Goal: Task Accomplishment & Management: Manage account settings

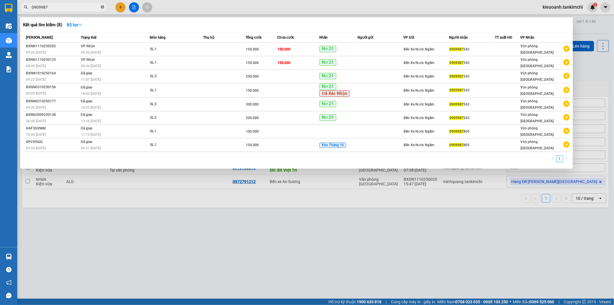
click at [102, 6] on icon "close-circle" at bounding box center [102, 6] width 3 height 3
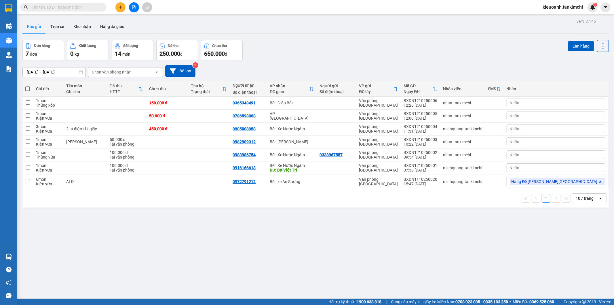
click at [93, 7] on input "text" at bounding box center [66, 7] width 68 height 6
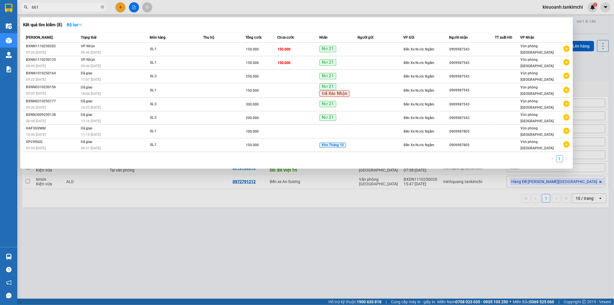
type input "6618"
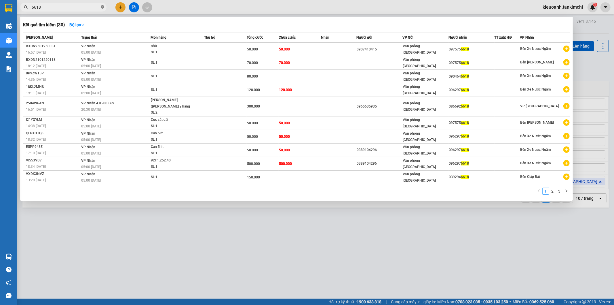
click at [103, 6] on icon "close-circle" at bounding box center [102, 6] width 3 height 3
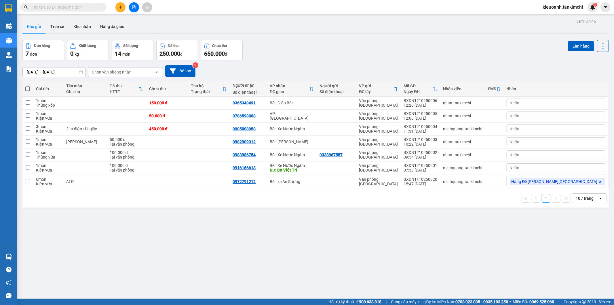
click at [73, 6] on input "text" at bounding box center [66, 7] width 68 height 6
click at [71, 6] on input "text" at bounding box center [66, 7] width 68 height 6
paste input "0386898366"
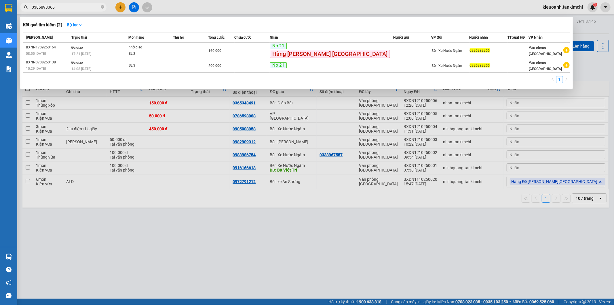
click at [72, 7] on input "0386898366" at bounding box center [66, 7] width 68 height 6
type input "0386898366"
click at [103, 9] on span at bounding box center [102, 7] width 3 height 5
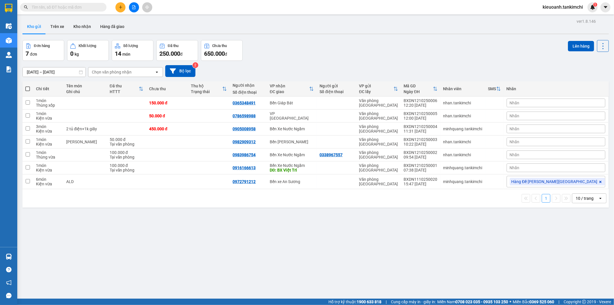
click at [85, 10] on span at bounding box center [63, 7] width 86 height 9
click at [84, 8] on input "text" at bounding box center [66, 7] width 68 height 6
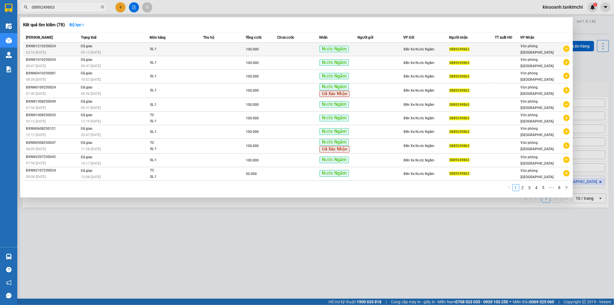
type input "0889249863"
click at [124, 46] on td "Đã giao 09:13 [DATE]" at bounding box center [114, 50] width 71 height 14
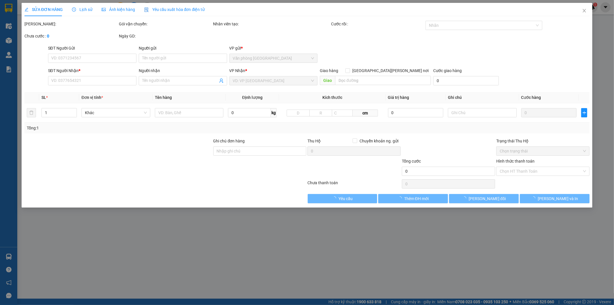
type input "0889249863"
type input "100.000"
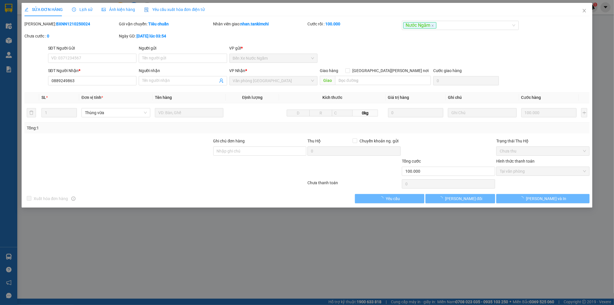
click at [87, 8] on span "Lịch sử" at bounding box center [82, 9] width 20 height 5
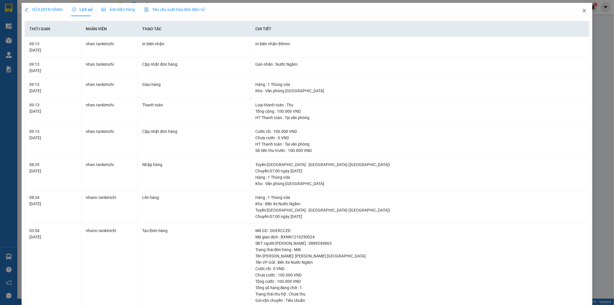
click at [582, 9] on icon "close" at bounding box center [584, 10] width 5 height 5
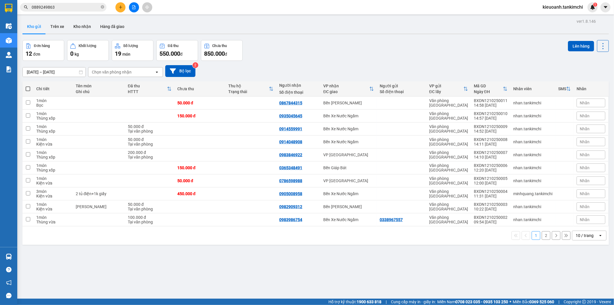
click at [78, 2] on div "Kết quả [PERSON_NAME] ( 78 ) Bộ lọc Mã ĐH Trạng thái Món hàng Thu hộ Tổng [PERS…" at bounding box center [56, 7] width 112 height 10
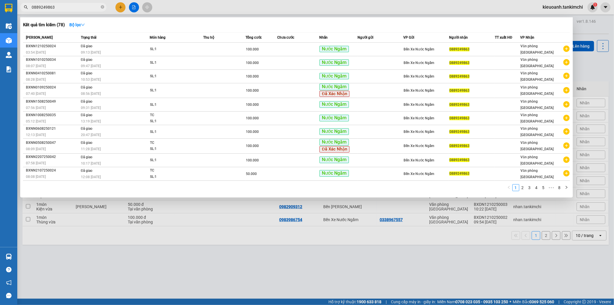
click at [75, 7] on input "0889249863" at bounding box center [66, 7] width 68 height 6
click at [83, 8] on input "0889249863" at bounding box center [66, 7] width 68 height 6
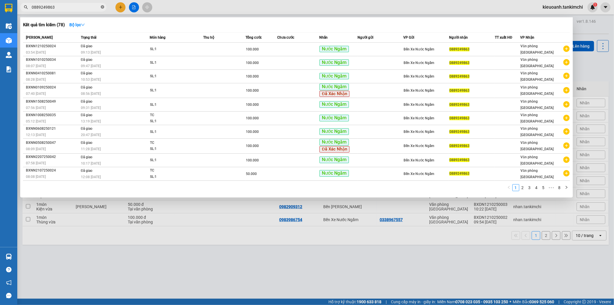
click at [101, 5] on icon "close-circle" at bounding box center [102, 6] width 3 height 3
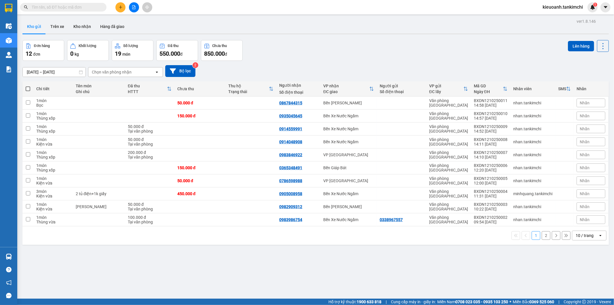
click at [87, 8] on input "text" at bounding box center [66, 7] width 68 height 6
click at [87, 7] on input "text" at bounding box center [66, 7] width 68 height 6
click at [78, 7] on input "text" at bounding box center [66, 7] width 68 height 6
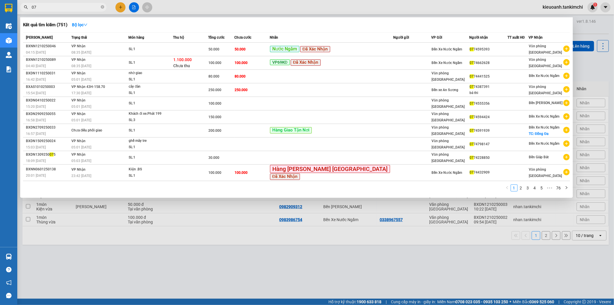
type input "0"
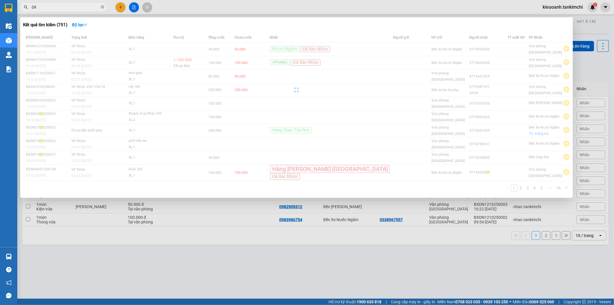
type input "0"
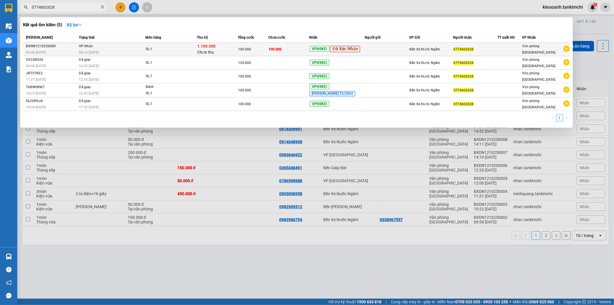
type input "0774662628"
click at [184, 52] on div "SL: 1" at bounding box center [167, 49] width 43 height 6
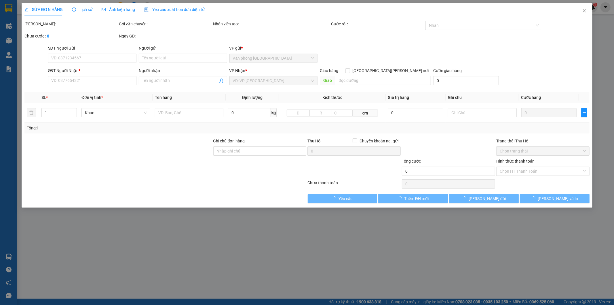
click at [87, 12] on div "Lịch sử" at bounding box center [82, 9] width 20 height 13
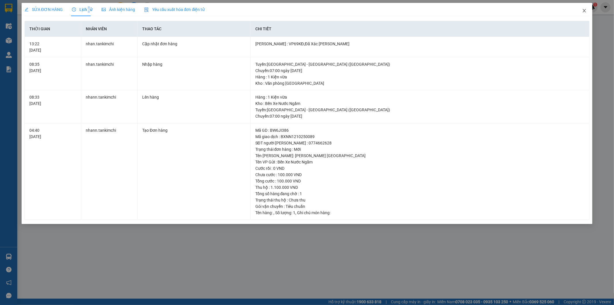
click at [589, 10] on span "Close" at bounding box center [584, 11] width 16 height 16
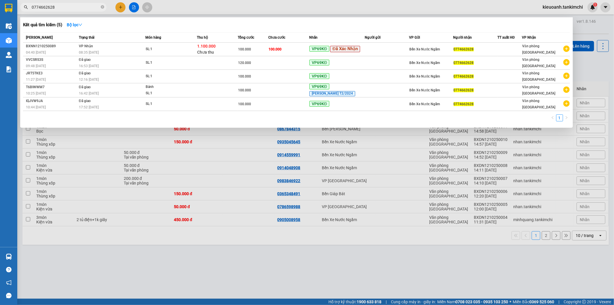
click at [77, 10] on input "0774662628" at bounding box center [66, 7] width 68 height 6
click at [102, 7] on icon "close-circle" at bounding box center [102, 6] width 3 height 3
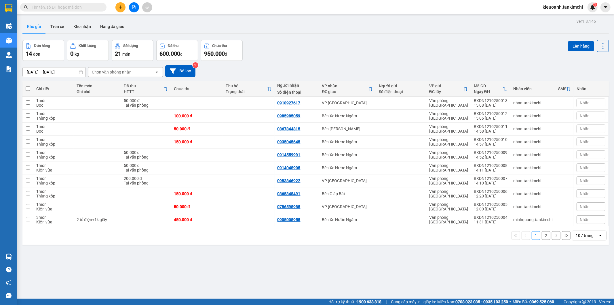
click at [96, 9] on input "text" at bounding box center [66, 7] width 68 height 6
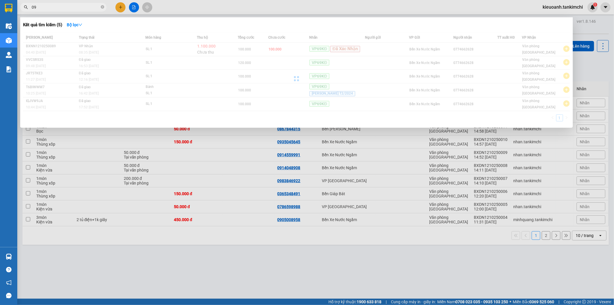
type input "0"
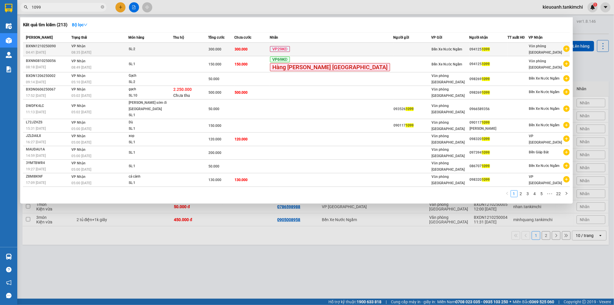
type input "1099"
click at [196, 49] on td at bounding box center [190, 50] width 35 height 14
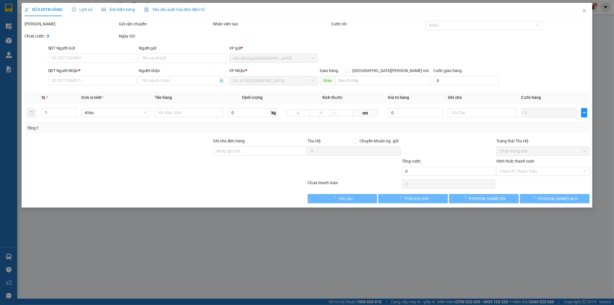
click at [90, 14] on div "Lịch sử" at bounding box center [82, 9] width 20 height 13
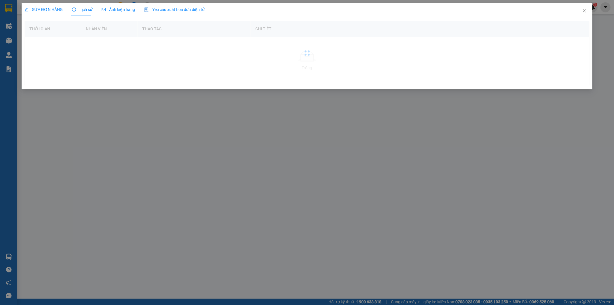
click at [79, 12] on span "Lịch sử" at bounding box center [82, 9] width 20 height 5
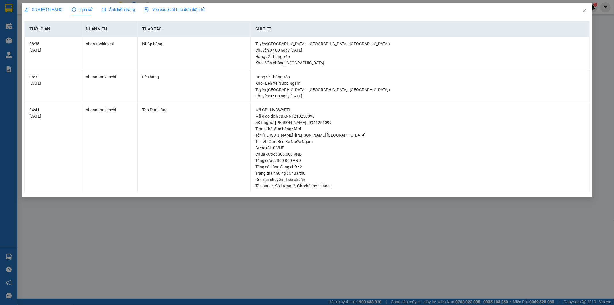
click at [246, 228] on div "SỬA ĐƠN HÀNG Lịch sử [PERSON_NAME] hàng Yêu cầu xuất [PERSON_NAME] điện tử Tota…" at bounding box center [307, 152] width 614 height 305
click at [583, 12] on icon "close" at bounding box center [584, 10] width 5 height 5
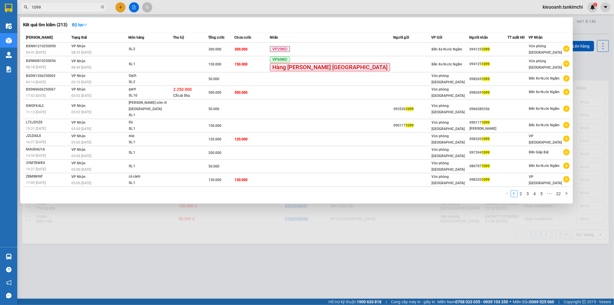
click at [75, 7] on input "1099" at bounding box center [66, 7] width 68 height 6
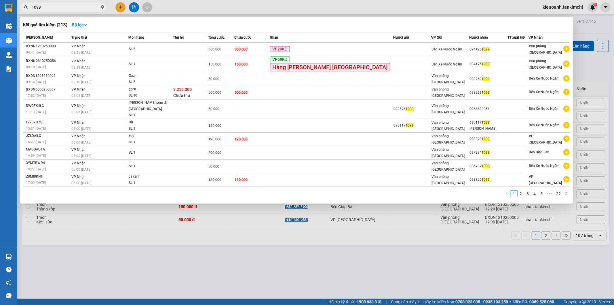
click at [102, 7] on icon "close-circle" at bounding box center [102, 6] width 3 height 3
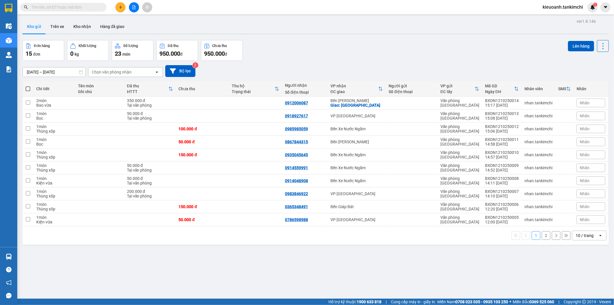
click at [87, 8] on input "text" at bounding box center [66, 7] width 68 height 6
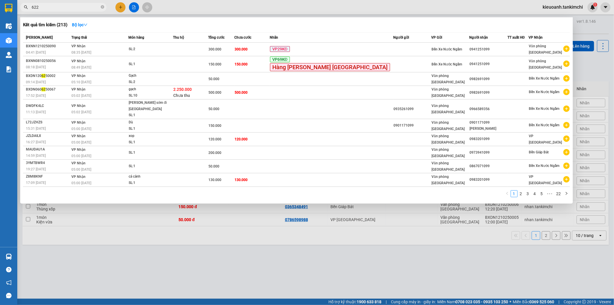
type input "6222"
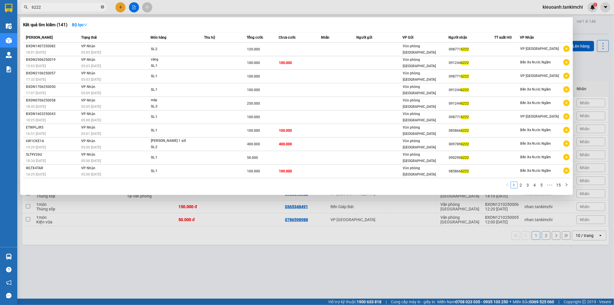
click at [102, 7] on icon "close-circle" at bounding box center [102, 6] width 3 height 3
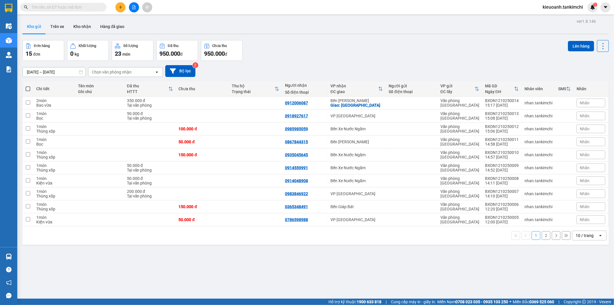
click at [90, 7] on input "text" at bounding box center [66, 7] width 68 height 6
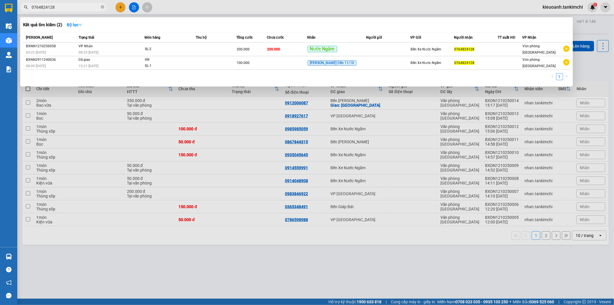
click at [69, 9] on input "0764824128" at bounding box center [66, 7] width 68 height 6
type input "0764824128"
click at [98, 6] on input "0764824128" at bounding box center [66, 7] width 68 height 6
click at [101, 7] on icon "close-circle" at bounding box center [102, 6] width 3 height 3
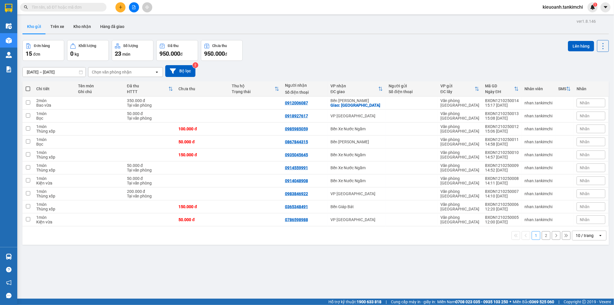
click at [84, 7] on input "text" at bounding box center [66, 7] width 68 height 6
paste input "0935010036"
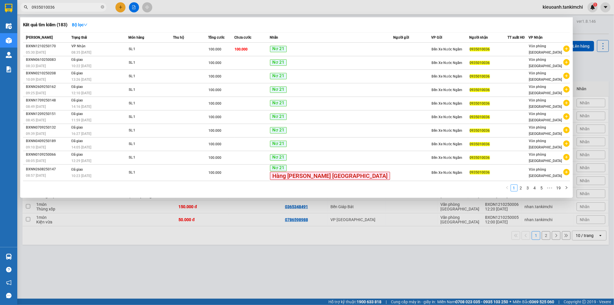
type input "0935010036"
click at [97, 9] on input "0935010036" at bounding box center [66, 7] width 68 height 6
click at [103, 9] on icon "close-circle" at bounding box center [102, 6] width 3 height 3
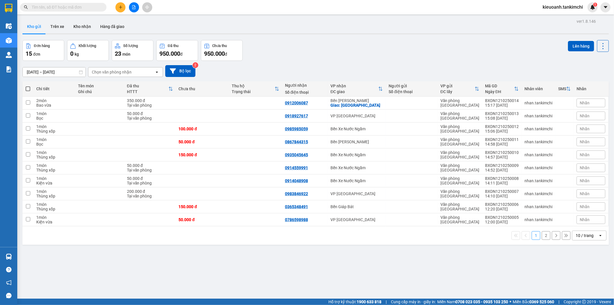
click at [91, 7] on input "text" at bounding box center [66, 7] width 68 height 6
paste input "29 [PERSON_NAME] hai bà [PERSON_NAME] hội"
type input "29 [PERSON_NAME] hai bà [PERSON_NAME] hội"
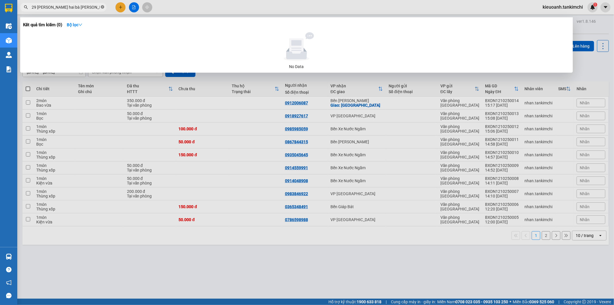
click at [103, 7] on icon "close-circle" at bounding box center [102, 6] width 3 height 3
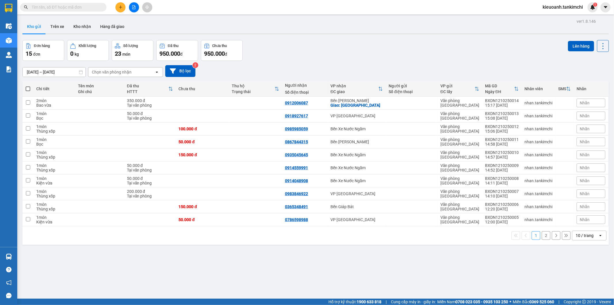
click at [88, 8] on input "text" at bounding box center [66, 7] width 68 height 6
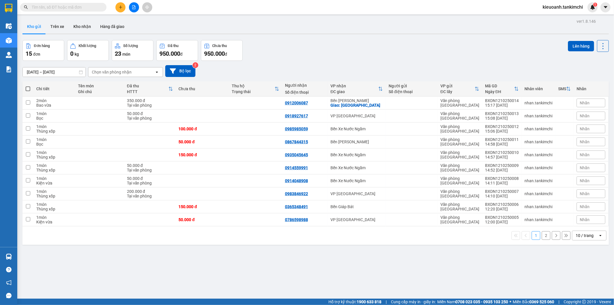
click at [88, 8] on input "text" at bounding box center [66, 7] width 68 height 6
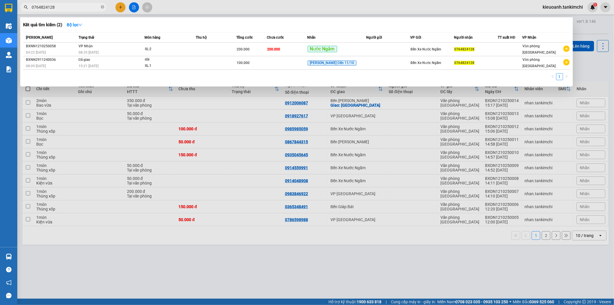
click at [77, 7] on input "0764824128" at bounding box center [66, 7] width 68 height 6
type input "0764824128"
click at [104, 52] on div "08:35 [DATE]" at bounding box center [112, 52] width 66 height 6
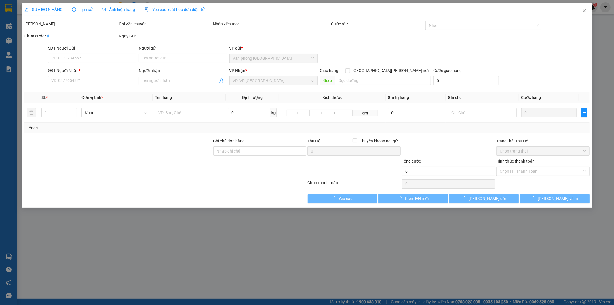
click at [82, 10] on span "Lịch sử" at bounding box center [82, 9] width 20 height 5
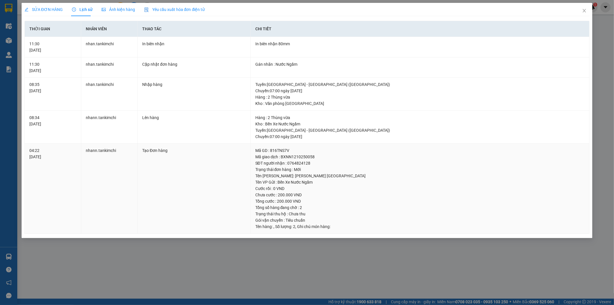
drag, startPoint x: 208, startPoint y: 264, endPoint x: 140, endPoint y: 160, distance: 123.9
click at [206, 263] on div "SỬA ĐƠN HÀNG Lịch sử [PERSON_NAME] hàng Yêu cầu xuất [PERSON_NAME] điện tử Tota…" at bounding box center [307, 152] width 614 height 305
click at [580, 12] on span "Close" at bounding box center [584, 11] width 16 height 16
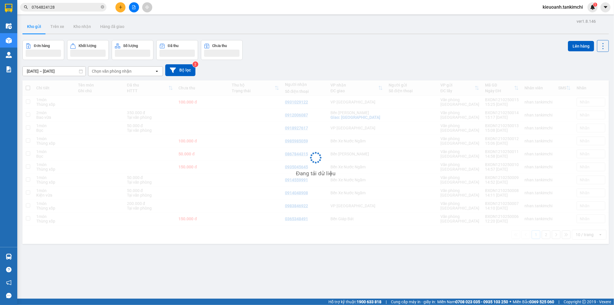
click at [60, 4] on input "0764824128" at bounding box center [66, 7] width 68 height 6
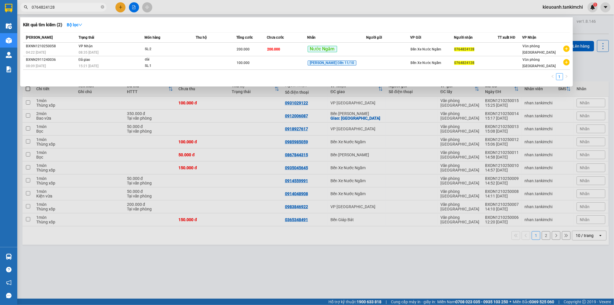
click at [60, 4] on input "0764824128" at bounding box center [66, 7] width 68 height 6
click at [172, 48] on div "SL: 2" at bounding box center [166, 49] width 43 height 6
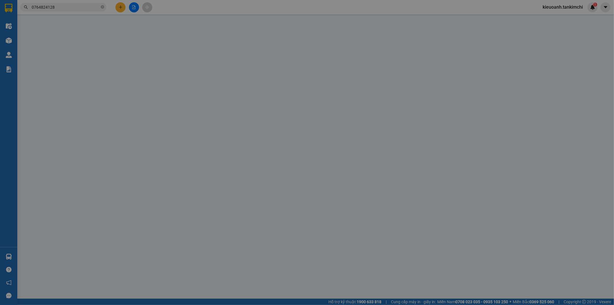
type input "0764824128"
type input "200.000"
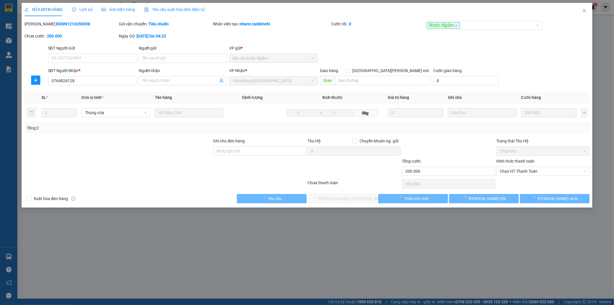
click at [83, 11] on span "Lịch sử" at bounding box center [82, 9] width 20 height 5
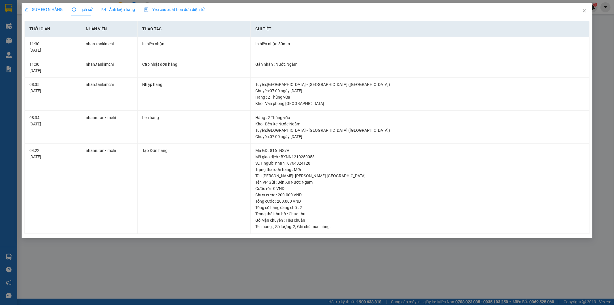
click at [280, 250] on div "SỬA ĐƠN HÀNG Lịch sử [PERSON_NAME] hàng Yêu cầu xuất [PERSON_NAME] điện tử Tota…" at bounding box center [307, 152] width 614 height 305
click at [583, 11] on icon "close" at bounding box center [584, 10] width 5 height 5
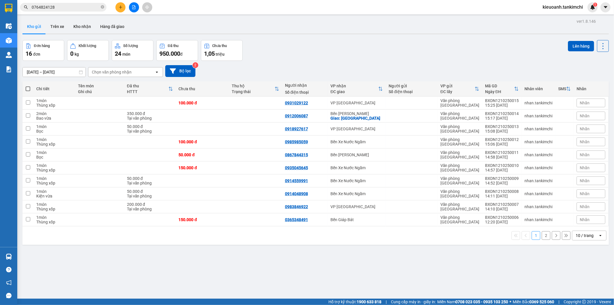
click at [80, 12] on div "Kết quả [PERSON_NAME] ( 2 ) Bộ lọc Mã ĐH Trạng thái Món hàng Thu hộ Tổng [PERSO…" at bounding box center [56, 7] width 112 height 10
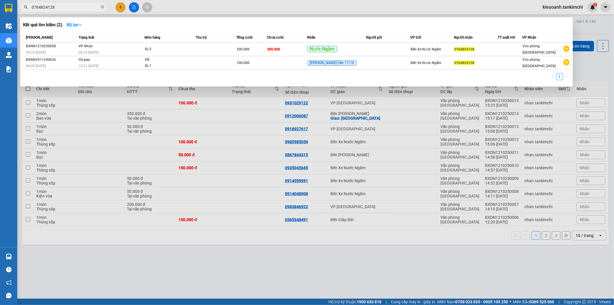
click at [80, 10] on input "0764824128" at bounding box center [66, 7] width 68 height 6
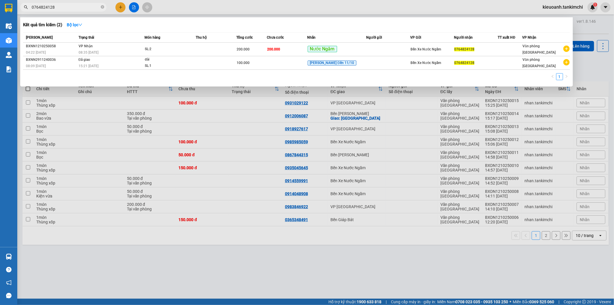
click at [77, 13] on div at bounding box center [307, 152] width 614 height 305
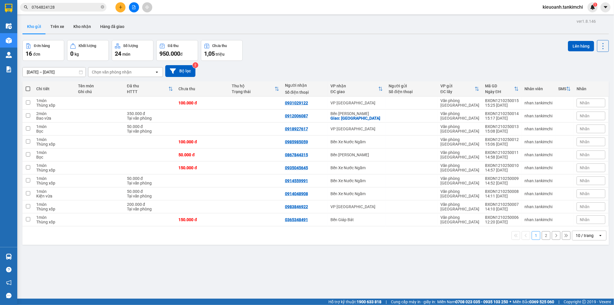
click at [75, 3] on span "0764824128" at bounding box center [63, 7] width 86 height 9
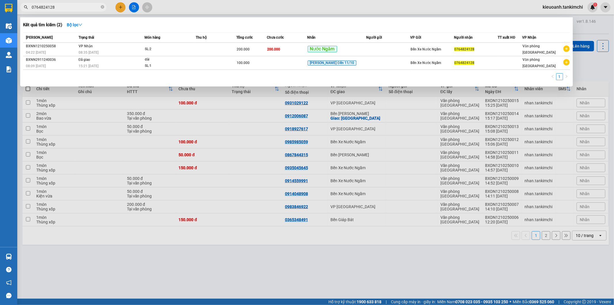
click at [78, 7] on input "0764824128" at bounding box center [66, 7] width 68 height 6
click at [73, 7] on input "0764824128" at bounding box center [66, 7] width 68 height 6
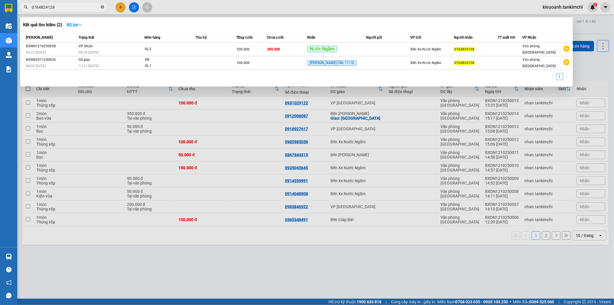
click at [101, 9] on icon "close-circle" at bounding box center [102, 6] width 3 height 3
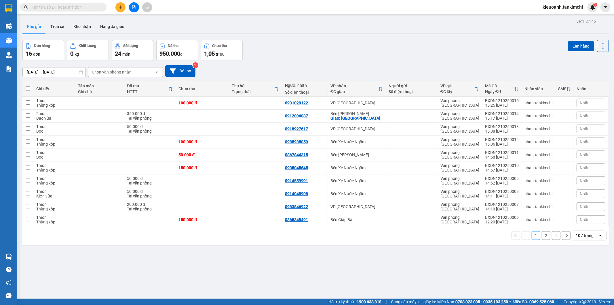
click at [86, 7] on input "text" at bounding box center [66, 7] width 68 height 6
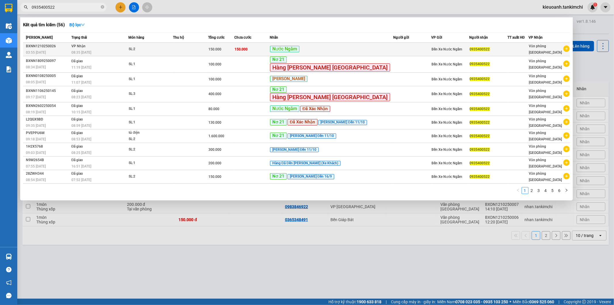
type input "0935400522"
click at [113, 50] on div "08:35 [DATE]" at bounding box center [99, 52] width 57 height 6
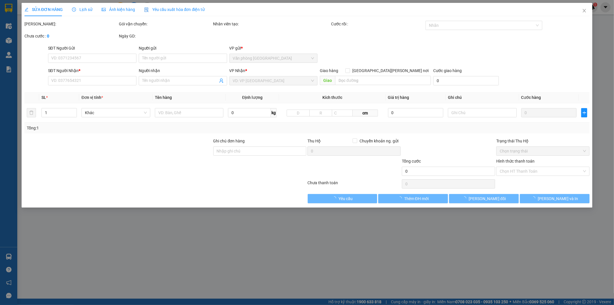
click at [73, 0] on div "SỬA ĐƠN HÀNG Lịch sử [PERSON_NAME] hàng Yêu cầu xuất [PERSON_NAME] điện tử Tota…" at bounding box center [307, 152] width 614 height 305
type input "0935400522"
type input "150.000"
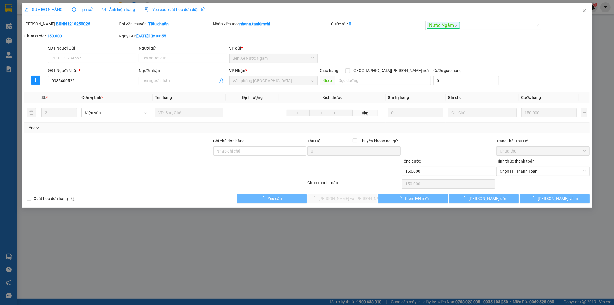
click at [76, 7] on span "Lịch sử" at bounding box center [82, 9] width 20 height 5
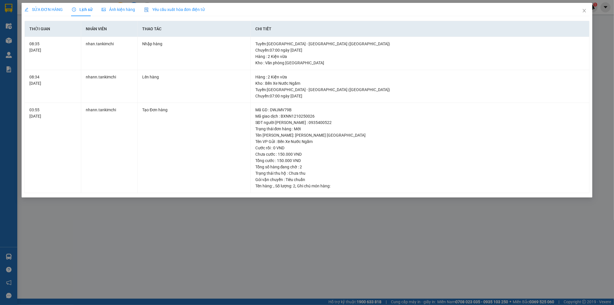
drag, startPoint x: 253, startPoint y: 232, endPoint x: 188, endPoint y: 203, distance: 71.3
click at [251, 230] on div "SỬA ĐƠN HÀNG Lịch sử [PERSON_NAME] hàng Yêu cầu xuất [PERSON_NAME] điện tử Tota…" at bounding box center [307, 152] width 614 height 305
click at [582, 9] on span "Close" at bounding box center [584, 11] width 16 height 16
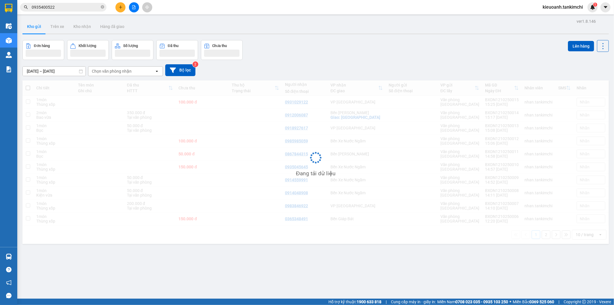
click at [57, 7] on input "0935400522" at bounding box center [66, 7] width 68 height 6
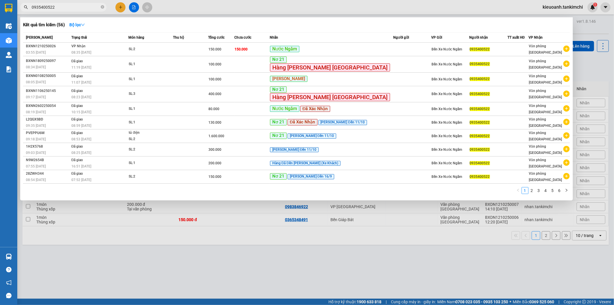
click at [57, 7] on input "0935400522" at bounding box center [66, 7] width 68 height 6
click at [60, 9] on input "0935400522" at bounding box center [66, 7] width 68 height 6
drag, startPoint x: 136, startPoint y: 234, endPoint x: 113, endPoint y: 209, distance: 33.9
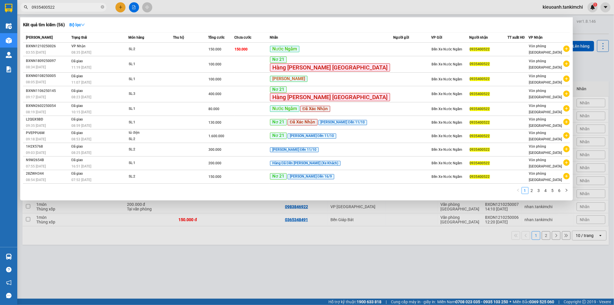
click at [137, 231] on div at bounding box center [307, 152] width 614 height 305
click at [71, 9] on input "0935400522" at bounding box center [66, 7] width 68 height 6
click at [102, 5] on icon "close-circle" at bounding box center [102, 6] width 3 height 3
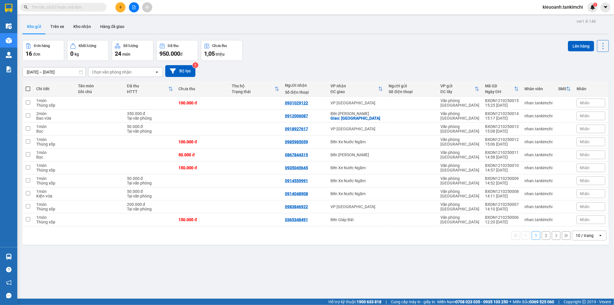
click at [57, 10] on span at bounding box center [63, 7] width 86 height 9
click at [58, 8] on input "text" at bounding box center [66, 7] width 68 height 6
click at [93, 6] on input "text" at bounding box center [66, 7] width 68 height 6
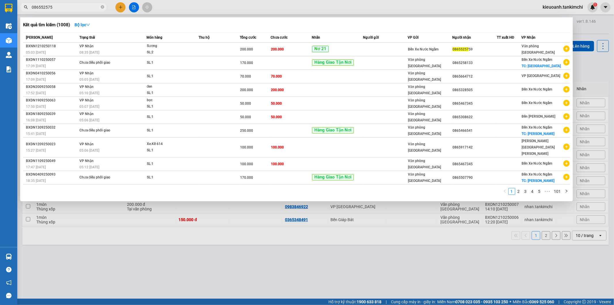
type input "0865525759"
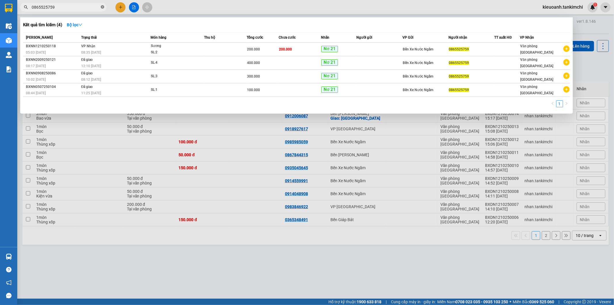
click at [104, 5] on icon "close-circle" at bounding box center [102, 6] width 3 height 3
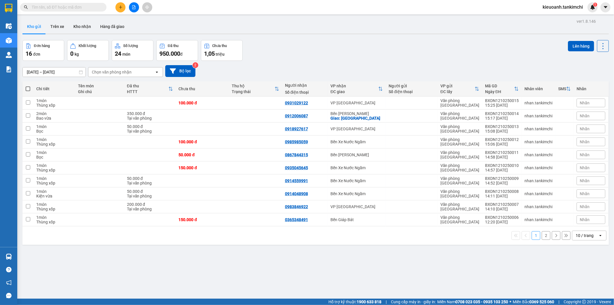
click at [88, 6] on input "text" at bounding box center [66, 7] width 68 height 6
click at [69, 11] on span at bounding box center [63, 7] width 86 height 9
click at [76, 9] on input "text" at bounding box center [66, 7] width 68 height 6
click at [83, 5] on input "text" at bounding box center [66, 7] width 68 height 6
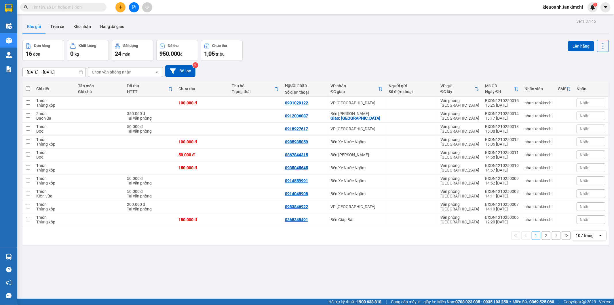
click at [86, 10] on input "text" at bounding box center [66, 7] width 68 height 6
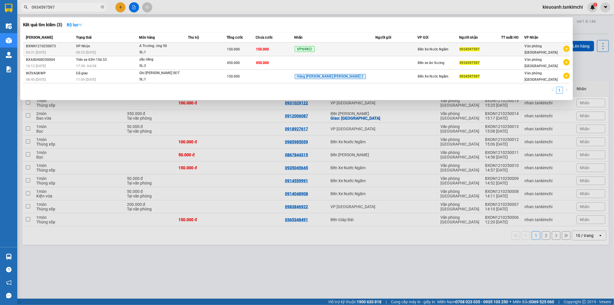
type input "0934597597"
click at [174, 49] on div "A Trường; ứng 50" at bounding box center [160, 46] width 43 height 6
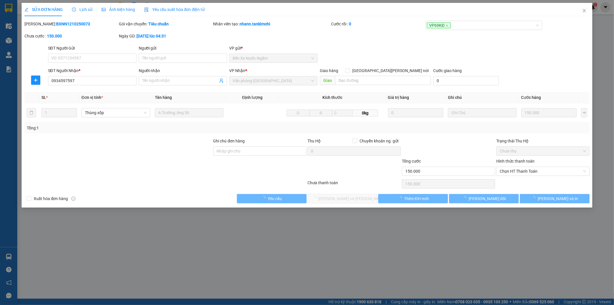
click at [79, 9] on span "Lịch sử" at bounding box center [82, 9] width 20 height 5
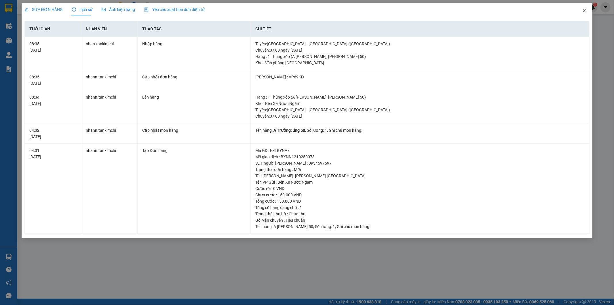
click at [583, 11] on icon "close" at bounding box center [584, 10] width 5 height 5
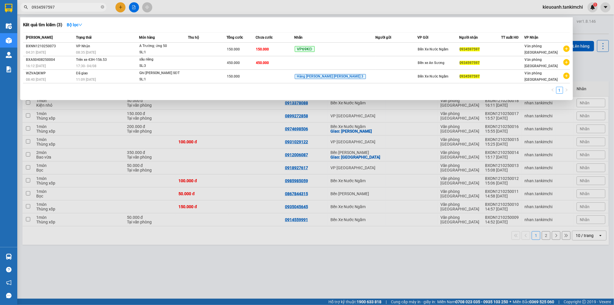
click at [78, 4] on input "0934597597" at bounding box center [66, 7] width 68 height 6
click at [68, 5] on input "0934597597" at bounding box center [66, 7] width 68 height 6
click at [70, 10] on input "0934597597" at bounding box center [66, 7] width 68 height 6
click at [104, 10] on span "0934597597" at bounding box center [63, 7] width 86 height 9
click at [103, 7] on icon "close-circle" at bounding box center [102, 6] width 3 height 3
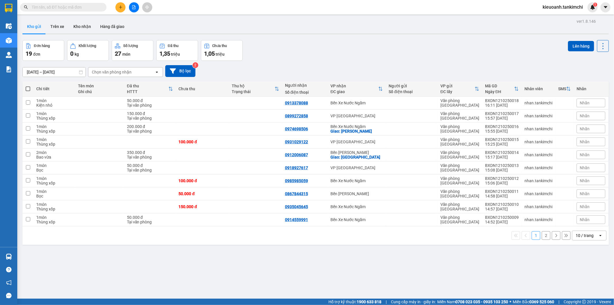
click at [95, 5] on input "text" at bounding box center [66, 7] width 68 height 6
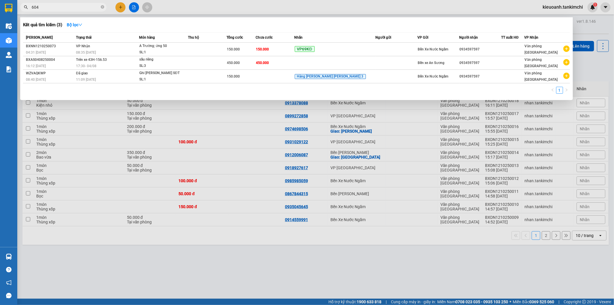
type input "6048"
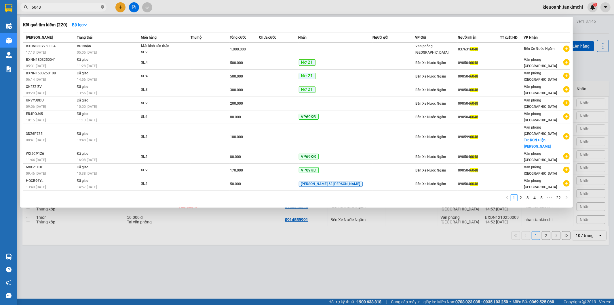
click at [102, 7] on icon "close-circle" at bounding box center [102, 6] width 3 height 3
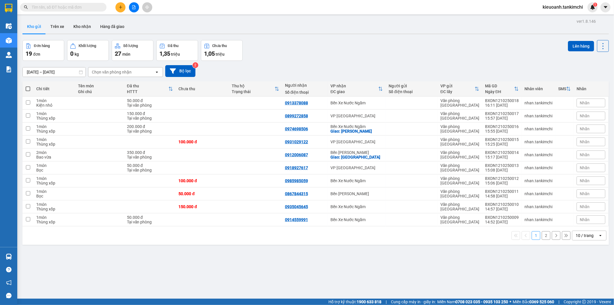
click at [88, 7] on input "text" at bounding box center [66, 7] width 68 height 6
click at [98, 6] on input "text" at bounding box center [66, 7] width 68 height 6
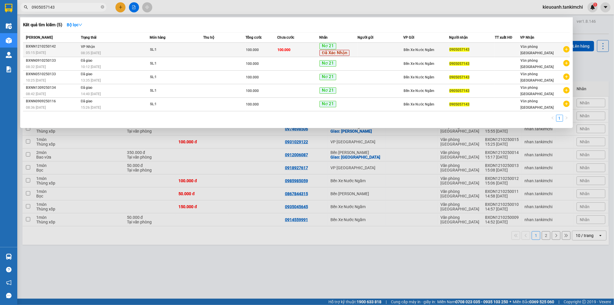
type input "0905057143"
click at [194, 52] on span "SL: 1" at bounding box center [176, 50] width 53 height 6
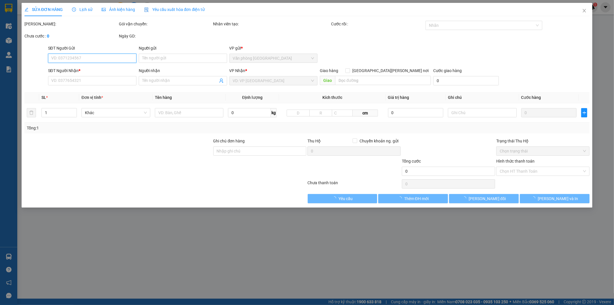
type input "0905057143"
type input "100.000"
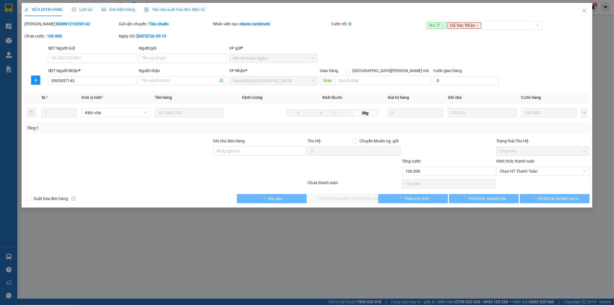
click at [88, 6] on div "Lịch sử" at bounding box center [82, 9] width 20 height 6
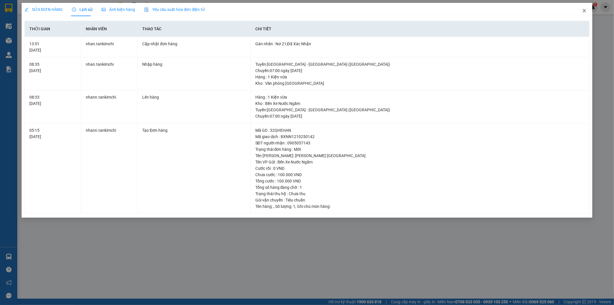
click at [583, 13] on icon "close" at bounding box center [584, 10] width 5 height 5
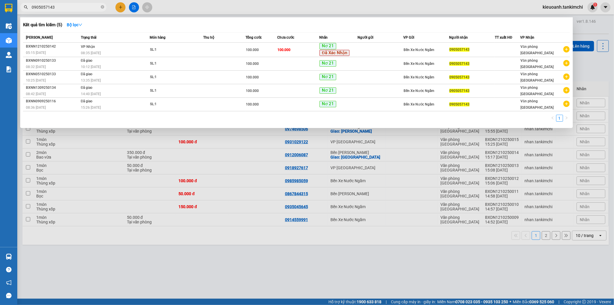
click at [67, 4] on input "0905057143" at bounding box center [66, 7] width 68 height 6
click at [64, 10] on input "0905057143" at bounding box center [66, 7] width 68 height 6
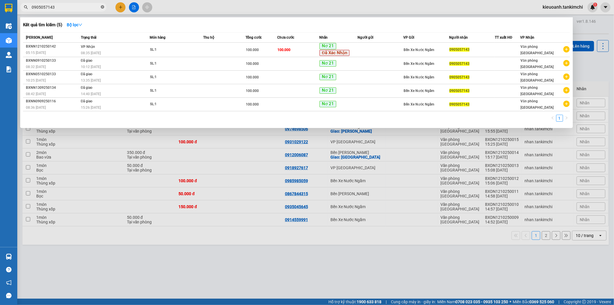
click at [102, 7] on icon "close-circle" at bounding box center [102, 6] width 3 height 3
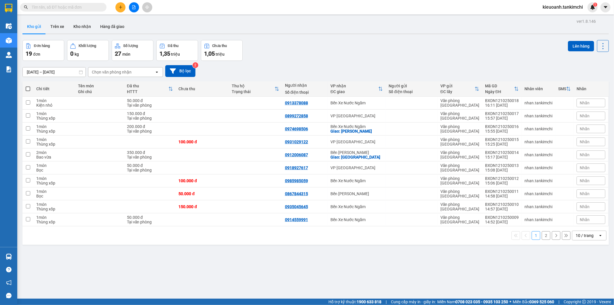
click at [94, 7] on input "text" at bounding box center [66, 7] width 68 height 6
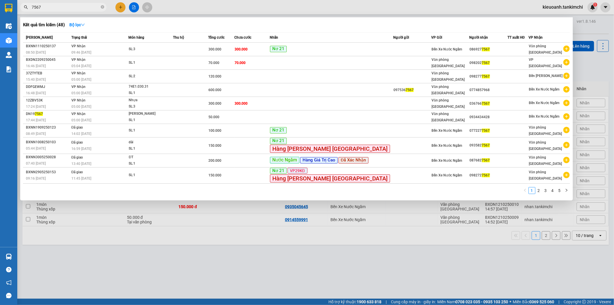
type input "7567"
click at [101, 7] on icon "close-circle" at bounding box center [102, 6] width 3 height 3
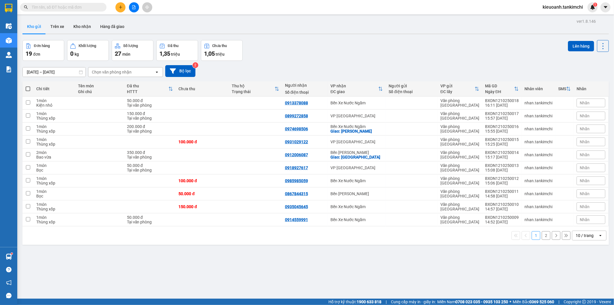
click at [88, 8] on input "text" at bounding box center [66, 7] width 68 height 6
click at [66, 12] on div "Kết quả [PERSON_NAME] ( 48 ) Bộ lọc Mã ĐH Trạng thái Món hàng Thu hộ Tổng [PERS…" at bounding box center [56, 7] width 112 height 10
click at [66, 11] on span at bounding box center [63, 7] width 86 height 9
click at [65, 8] on input "text" at bounding box center [66, 7] width 68 height 6
click at [80, 9] on input "text" at bounding box center [66, 7] width 68 height 6
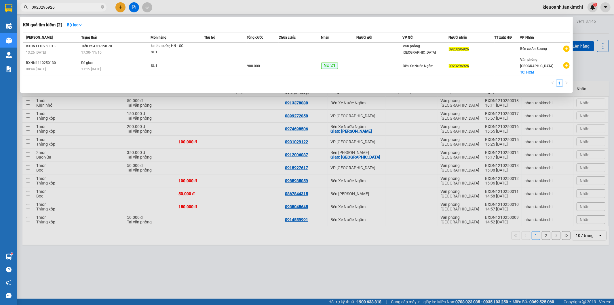
click at [73, 7] on input "0923296926" at bounding box center [66, 7] width 68 height 6
type input "0923296926"
click at [84, 4] on input "0923296926" at bounding box center [66, 7] width 68 height 6
click at [79, 6] on input "0923296926" at bounding box center [66, 7] width 68 height 6
click at [72, 6] on input "0923296926" at bounding box center [66, 7] width 68 height 6
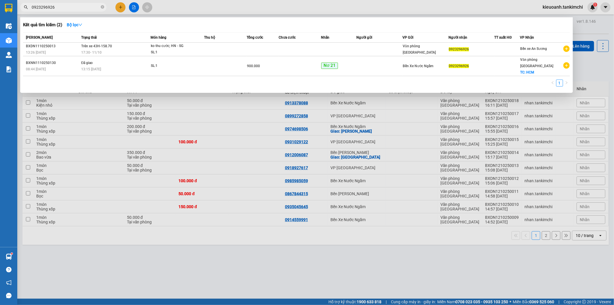
click at [72, 6] on input "0923296926" at bounding box center [66, 7] width 68 height 6
click at [87, 4] on input "0923296926" at bounding box center [66, 7] width 68 height 6
click at [233, 7] on div at bounding box center [307, 152] width 614 height 305
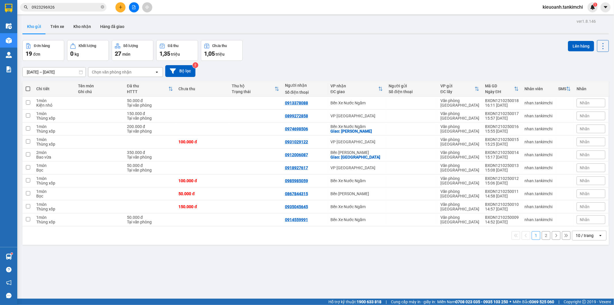
click at [82, 10] on input "0923296926" at bounding box center [66, 7] width 68 height 6
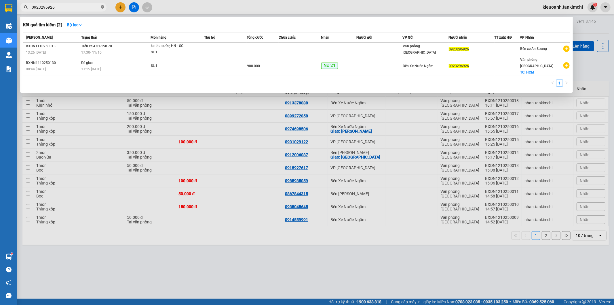
click at [102, 7] on icon "close-circle" at bounding box center [102, 6] width 3 height 3
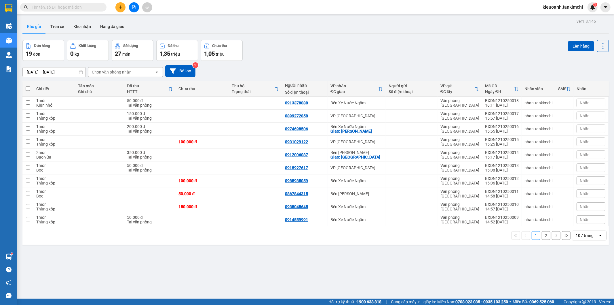
click at [87, 8] on input "text" at bounding box center [66, 7] width 68 height 6
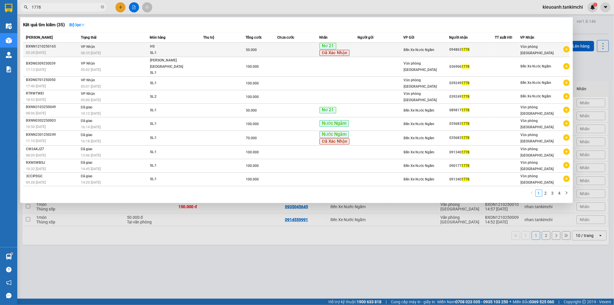
type input "1778"
click at [125, 54] on div "08:35 [DATE]" at bounding box center [115, 53] width 69 height 6
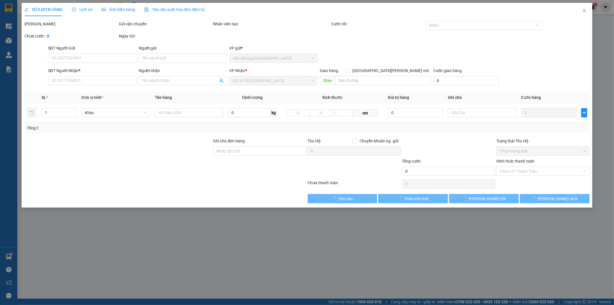
click at [81, 12] on div "Lịch sử" at bounding box center [82, 9] width 20 height 6
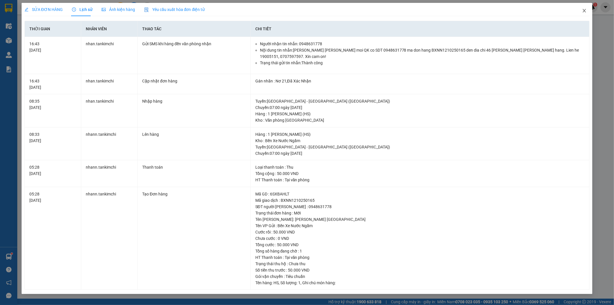
click at [586, 11] on icon "close" at bounding box center [584, 10] width 5 height 5
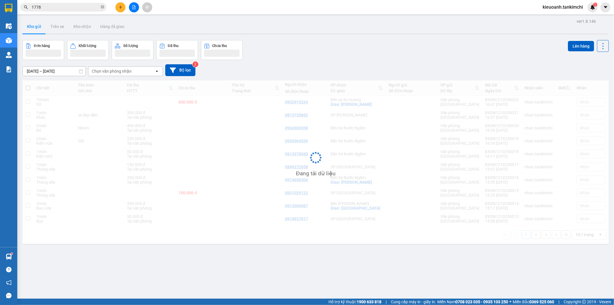
click at [81, 9] on input "1778" at bounding box center [66, 7] width 68 height 6
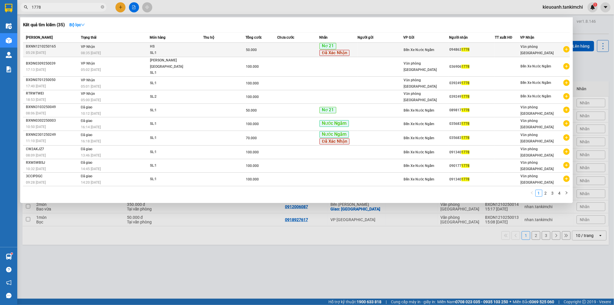
click at [83, 51] on span "08:35 [DATE]" at bounding box center [91, 53] width 20 height 4
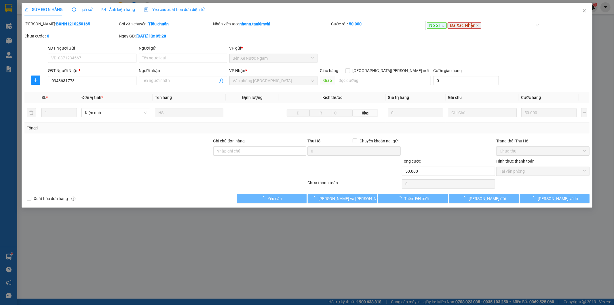
type input "0948631778"
type input "50.000"
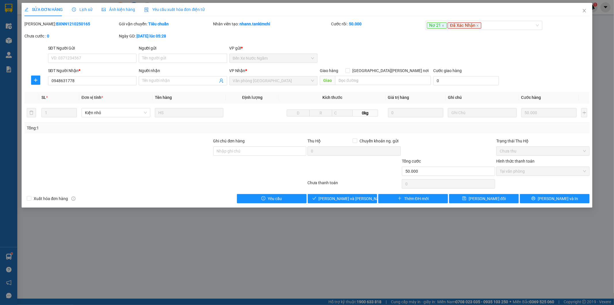
click at [113, 8] on span "Ảnh kiện hàng" at bounding box center [118, 9] width 33 height 5
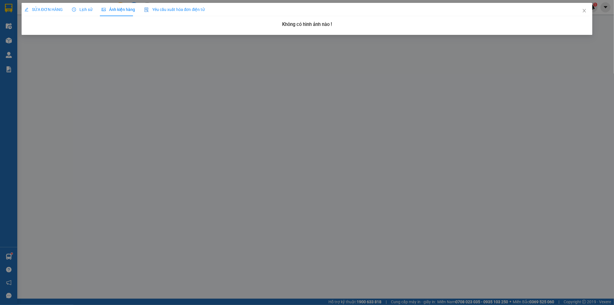
click at [84, 12] on div "Lịch sử" at bounding box center [82, 9] width 20 height 6
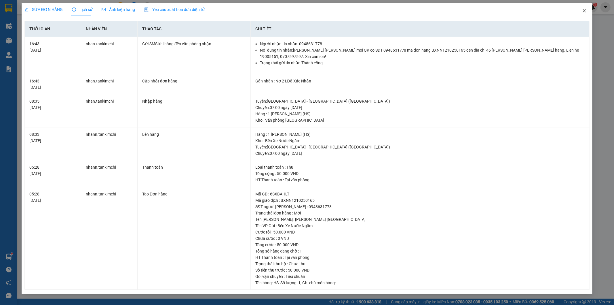
click at [585, 9] on icon "close" at bounding box center [584, 10] width 5 height 5
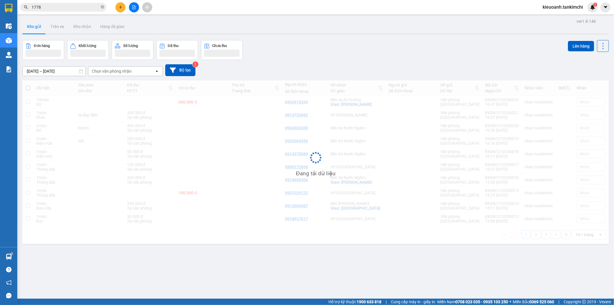
click at [73, 6] on input "1778" at bounding box center [66, 7] width 68 height 6
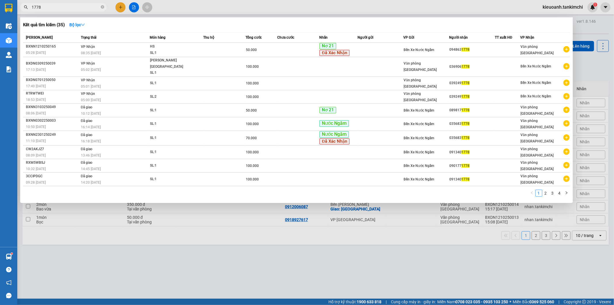
click at [77, 6] on input "1778" at bounding box center [66, 7] width 68 height 6
click at [82, 6] on input "1778" at bounding box center [66, 7] width 68 height 6
